Goal: Task Accomplishment & Management: Manage account settings

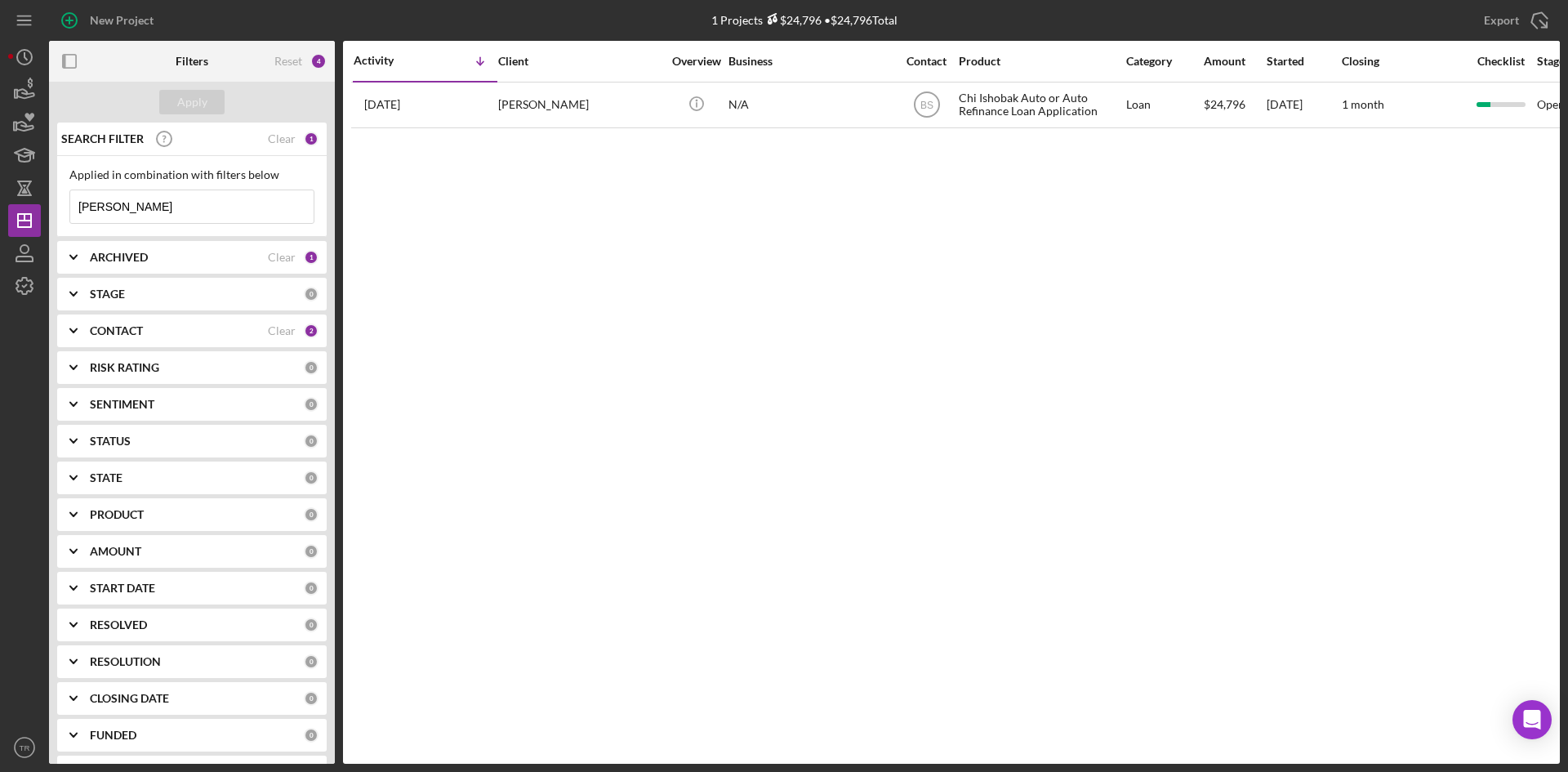
click at [128, 206] on input "[PERSON_NAME]" at bounding box center [192, 207] width 244 height 33
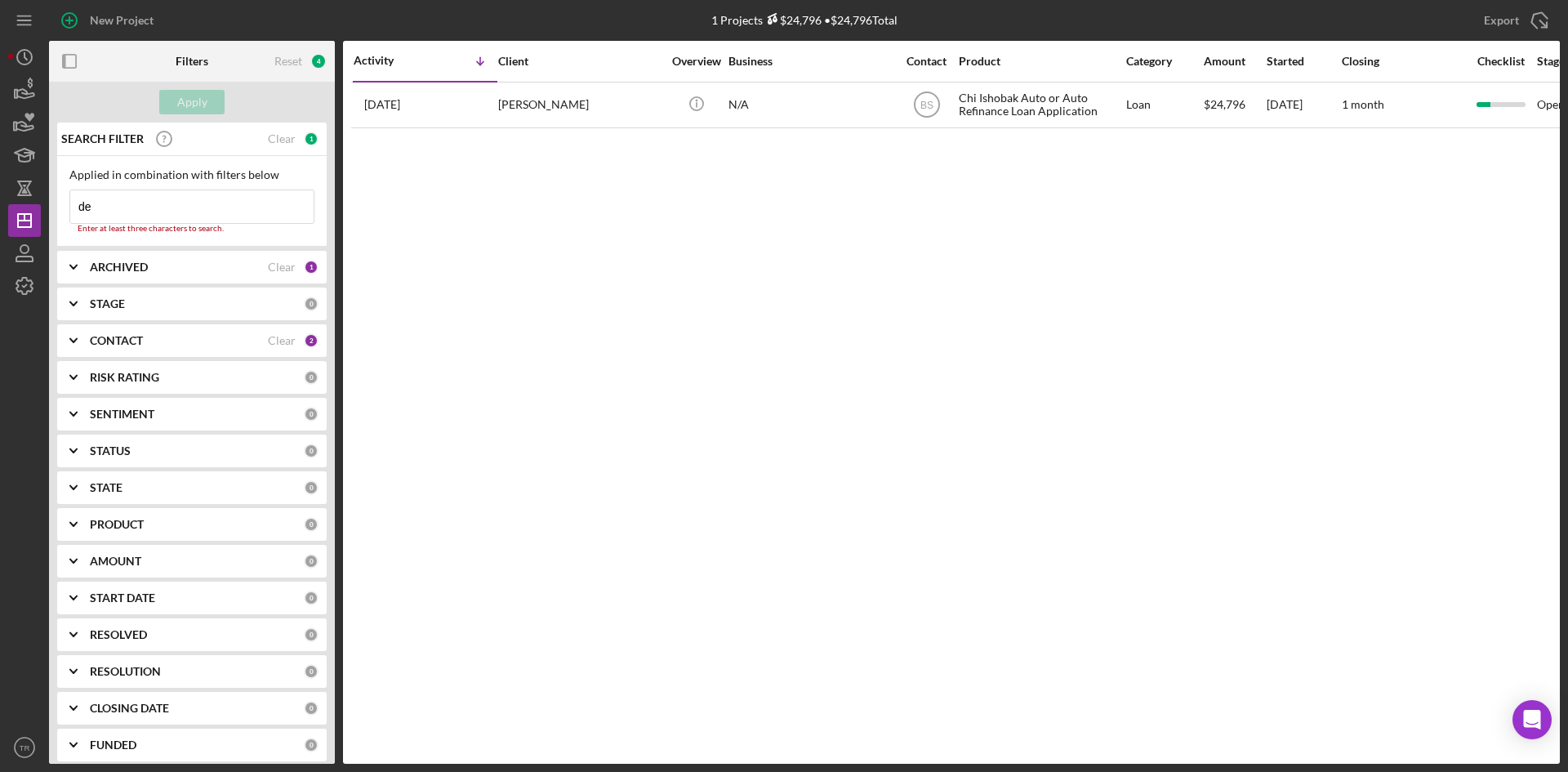
type input "d"
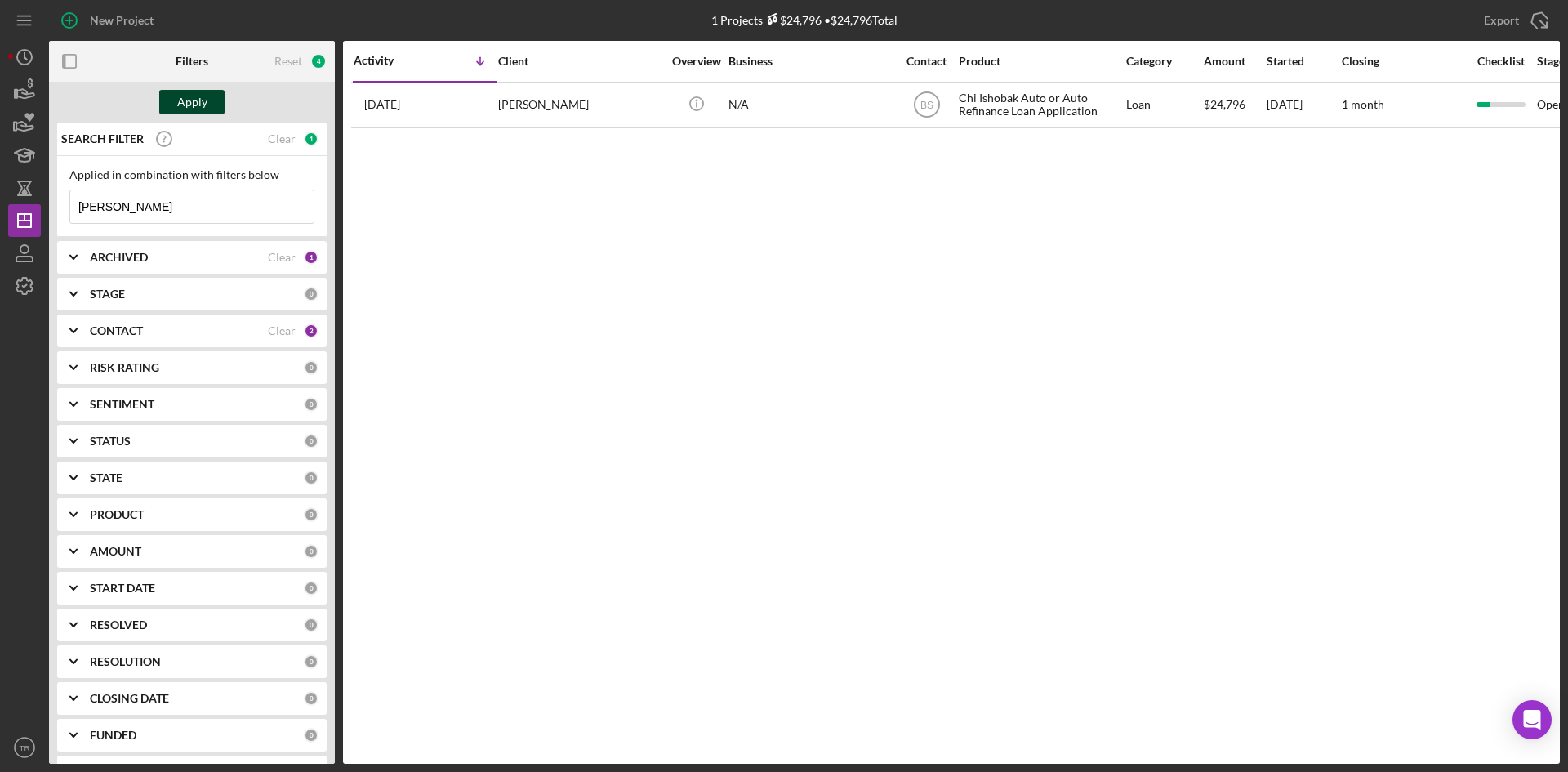
type input "[PERSON_NAME]"
click at [211, 102] on button "Apply" at bounding box center [191, 101] width 65 height 24
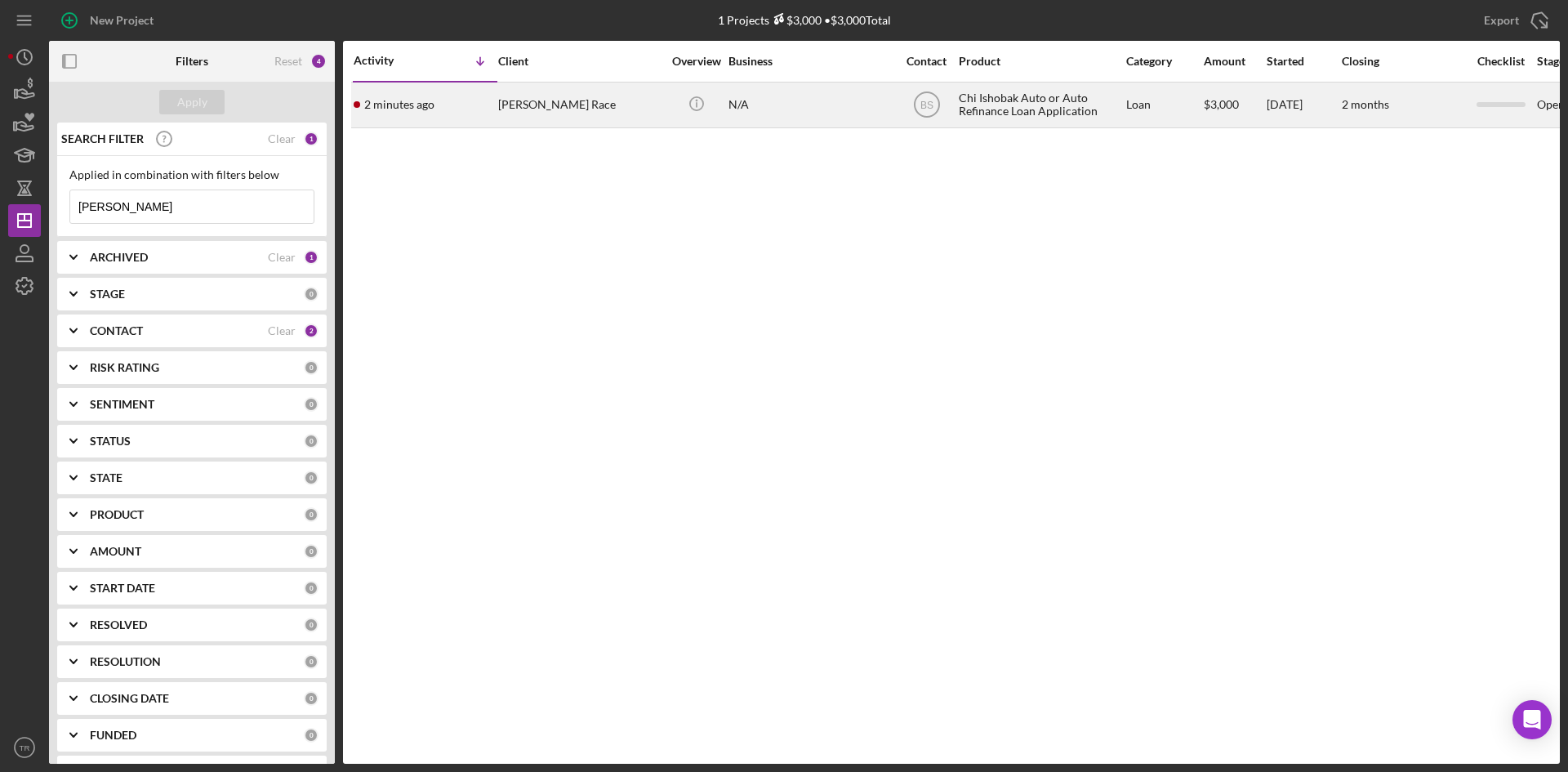
click at [517, 108] on div "[PERSON_NAME] Race" at bounding box center [580, 104] width 164 height 43
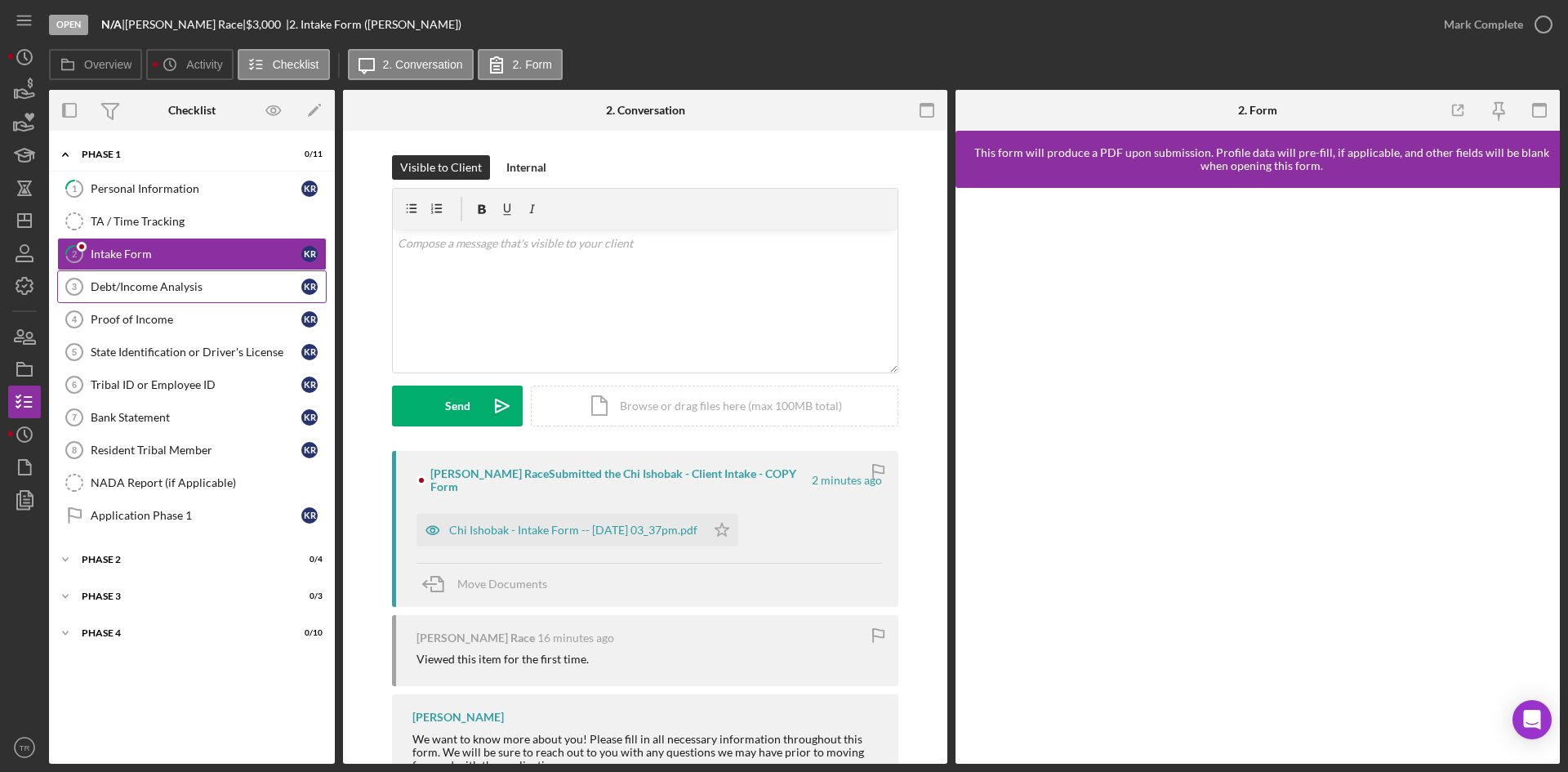
click at [149, 289] on div "Debt/Income Analysis" at bounding box center [196, 286] width 210 height 13
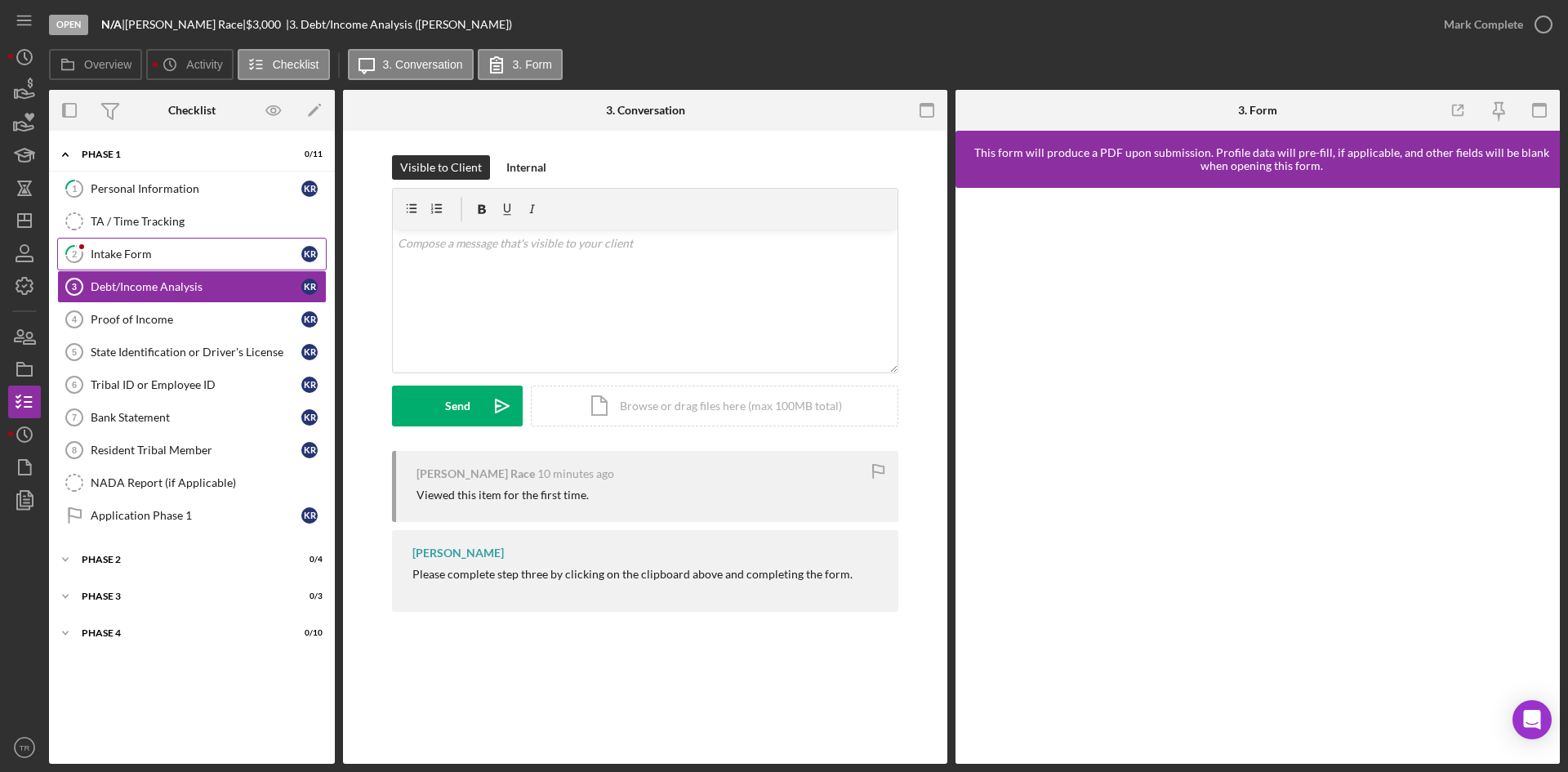
click at [153, 255] on div "Intake Form" at bounding box center [196, 253] width 210 height 13
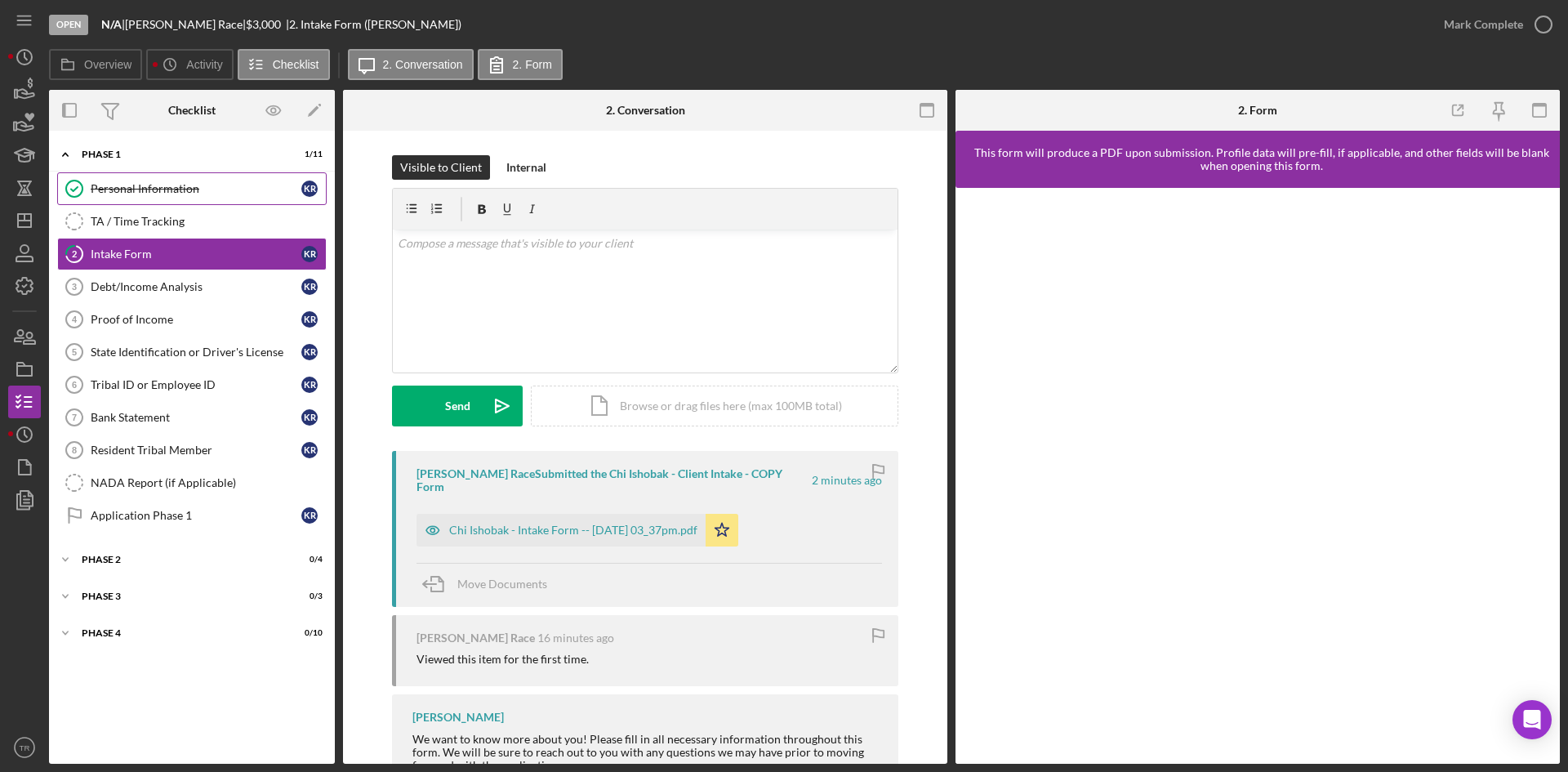
click at [156, 193] on div "Personal Information" at bounding box center [196, 188] width 210 height 13
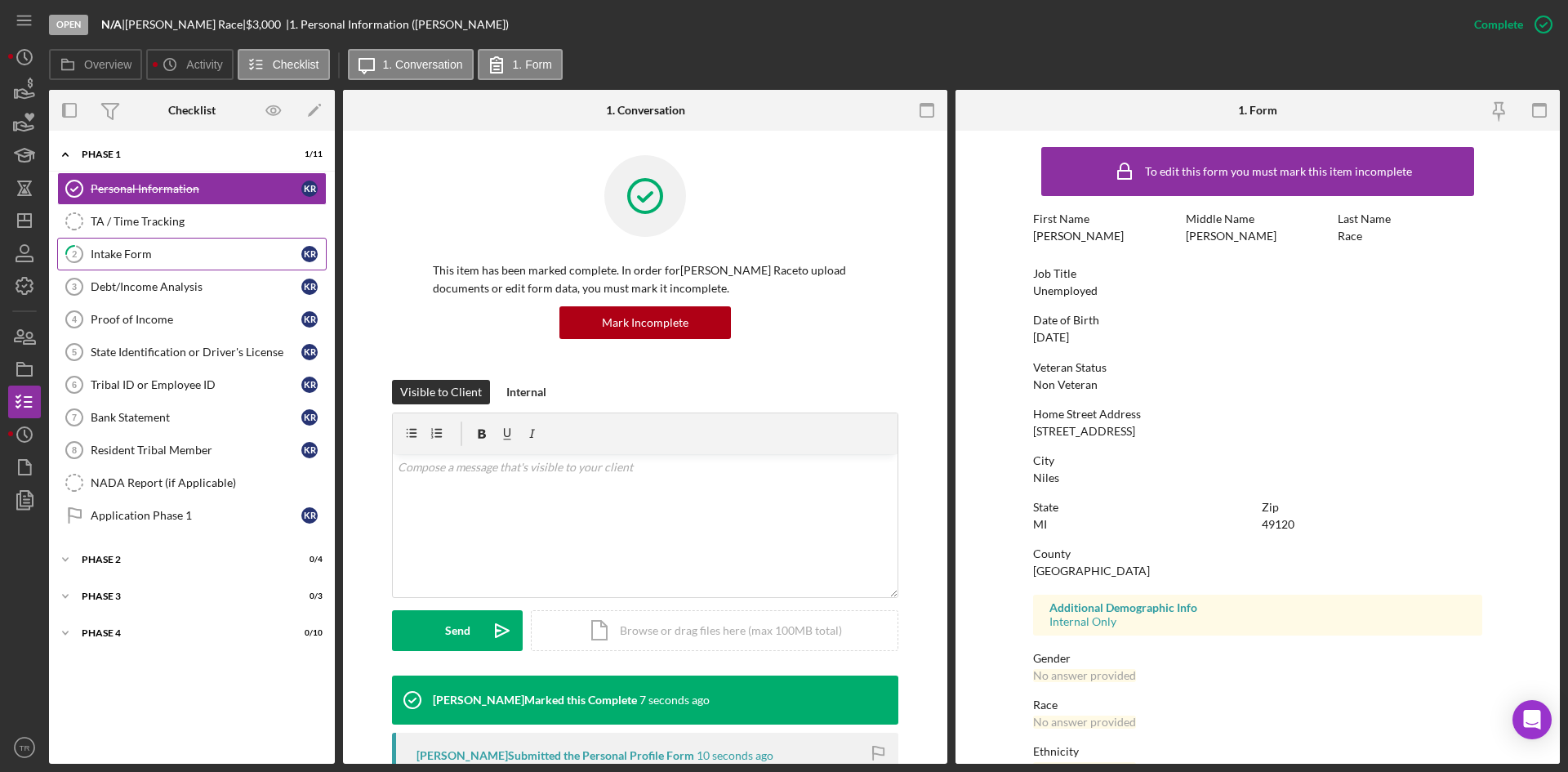
click at [147, 254] on div "Intake Form" at bounding box center [196, 253] width 210 height 13
